Goal: Task Accomplishment & Management: Manage account settings

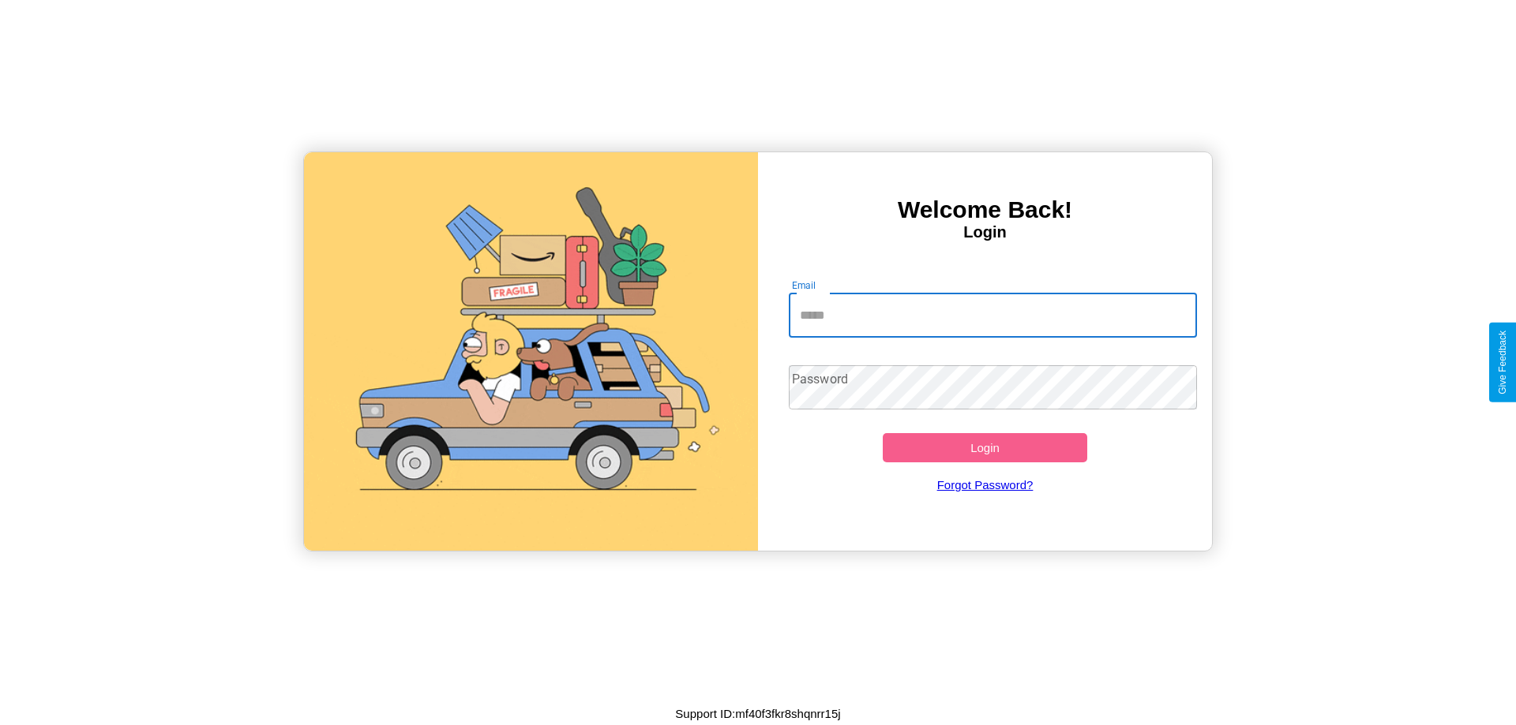
click at [992, 315] on input "Email" at bounding box center [993, 316] width 409 height 44
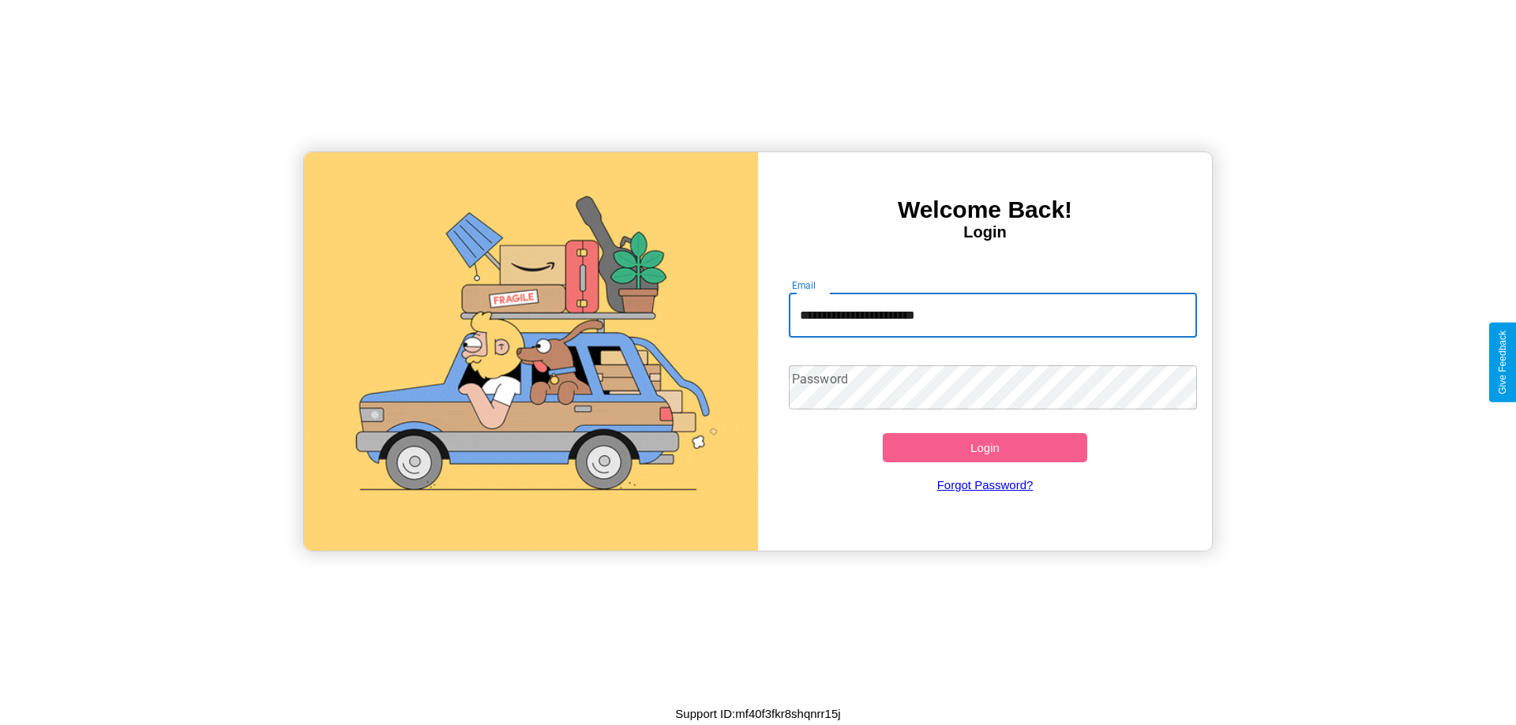
type input "**********"
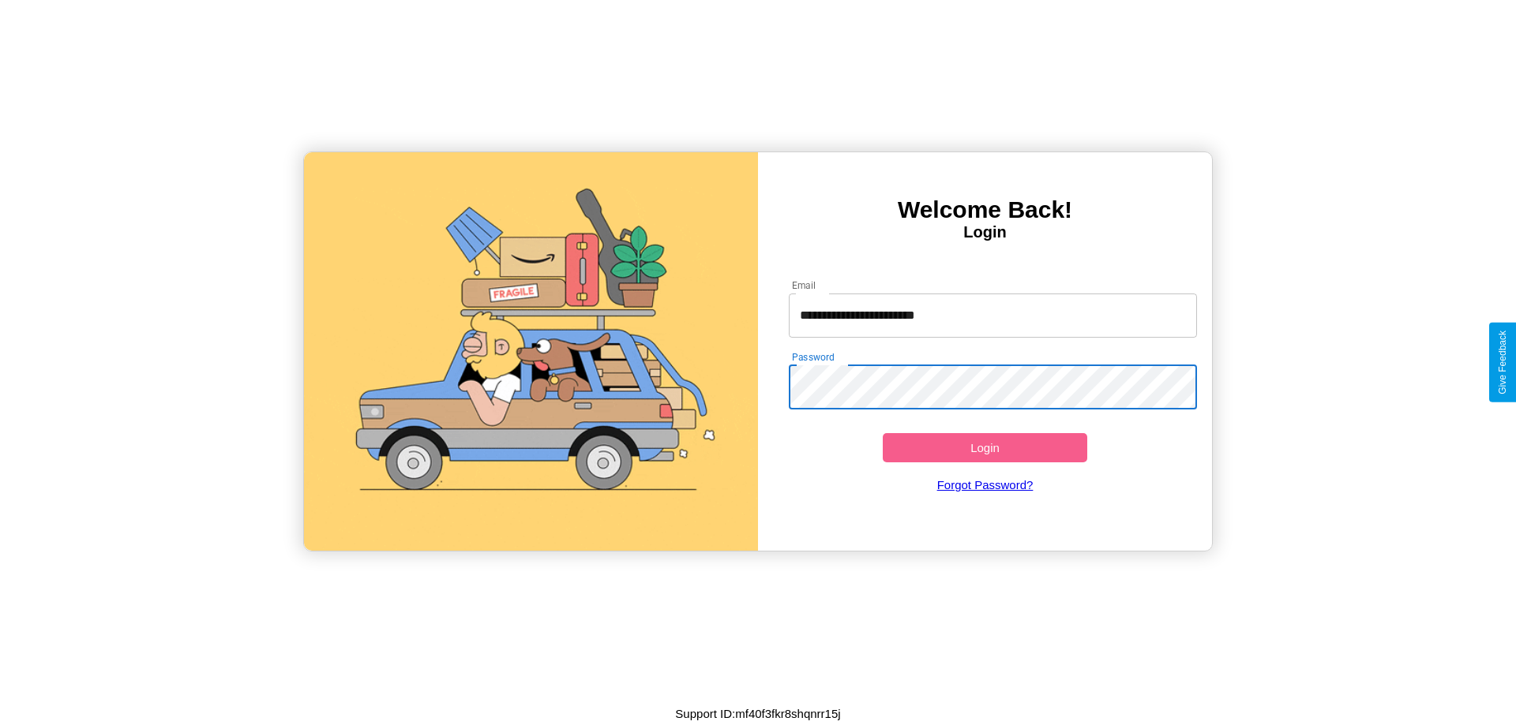
click at [984, 448] on button "Login" at bounding box center [985, 447] width 204 height 29
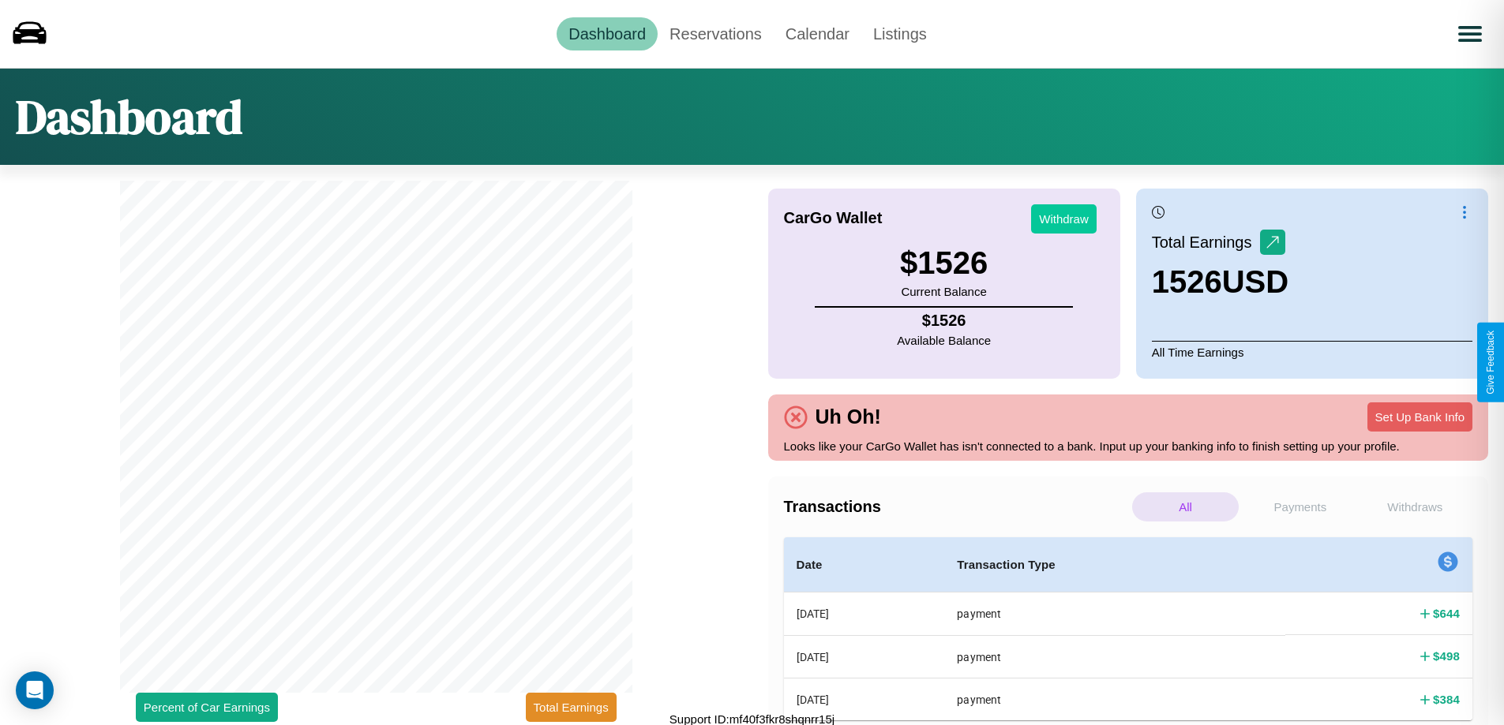
click at [1063, 219] on button "Withdraw" at bounding box center [1064, 218] width 66 height 29
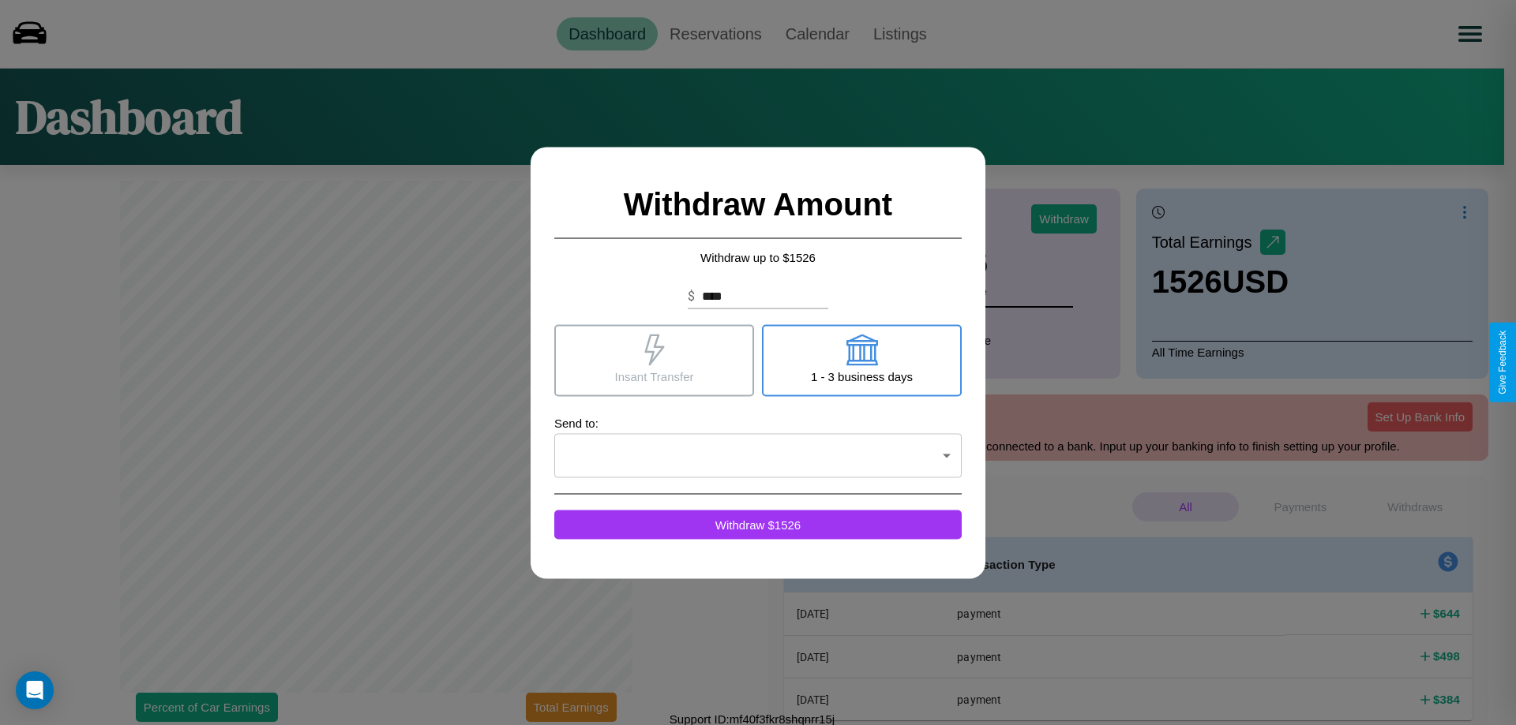
click at [654, 360] on icon at bounding box center [654, 350] width 20 height 32
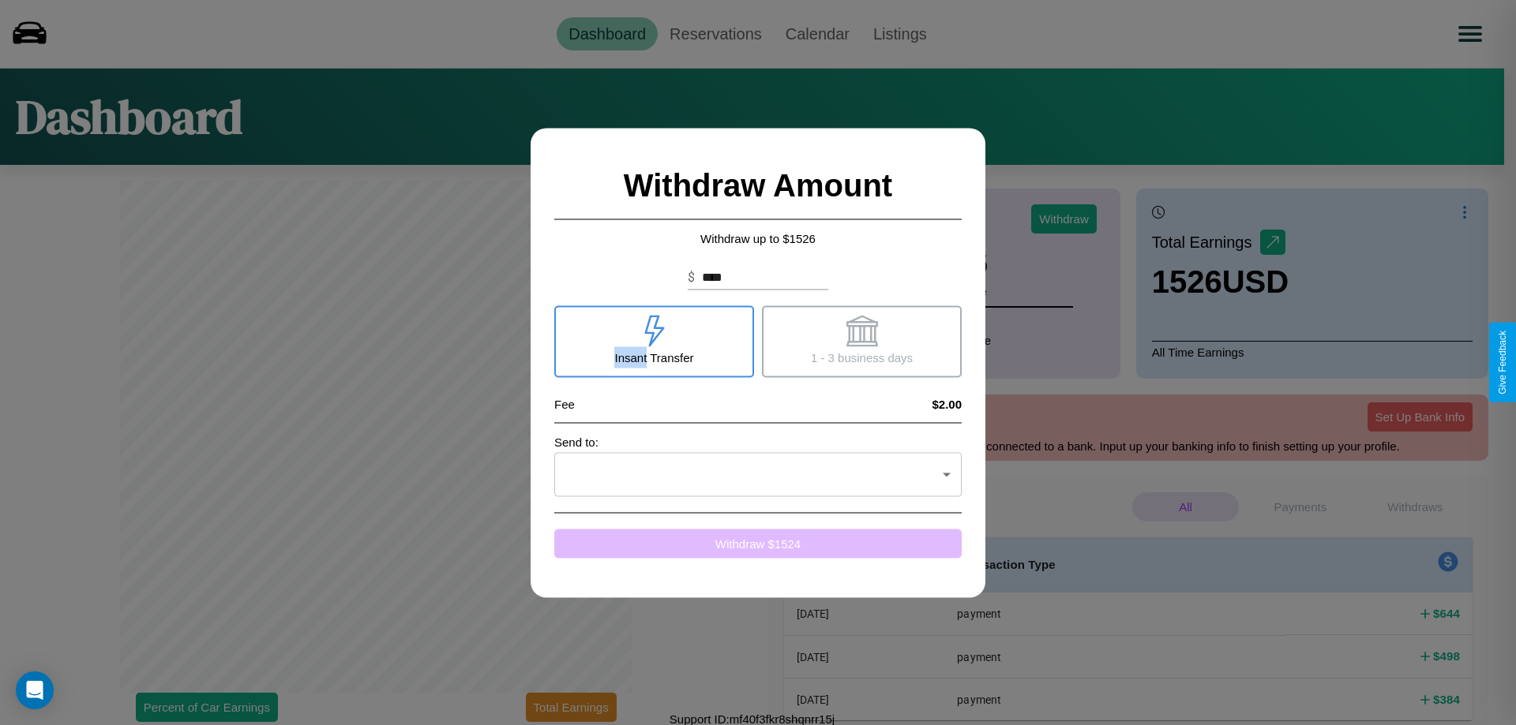
click at [758, 543] on button "Withdraw $ 1524" at bounding box center [757, 543] width 407 height 29
